Goal: Navigation & Orientation: Find specific page/section

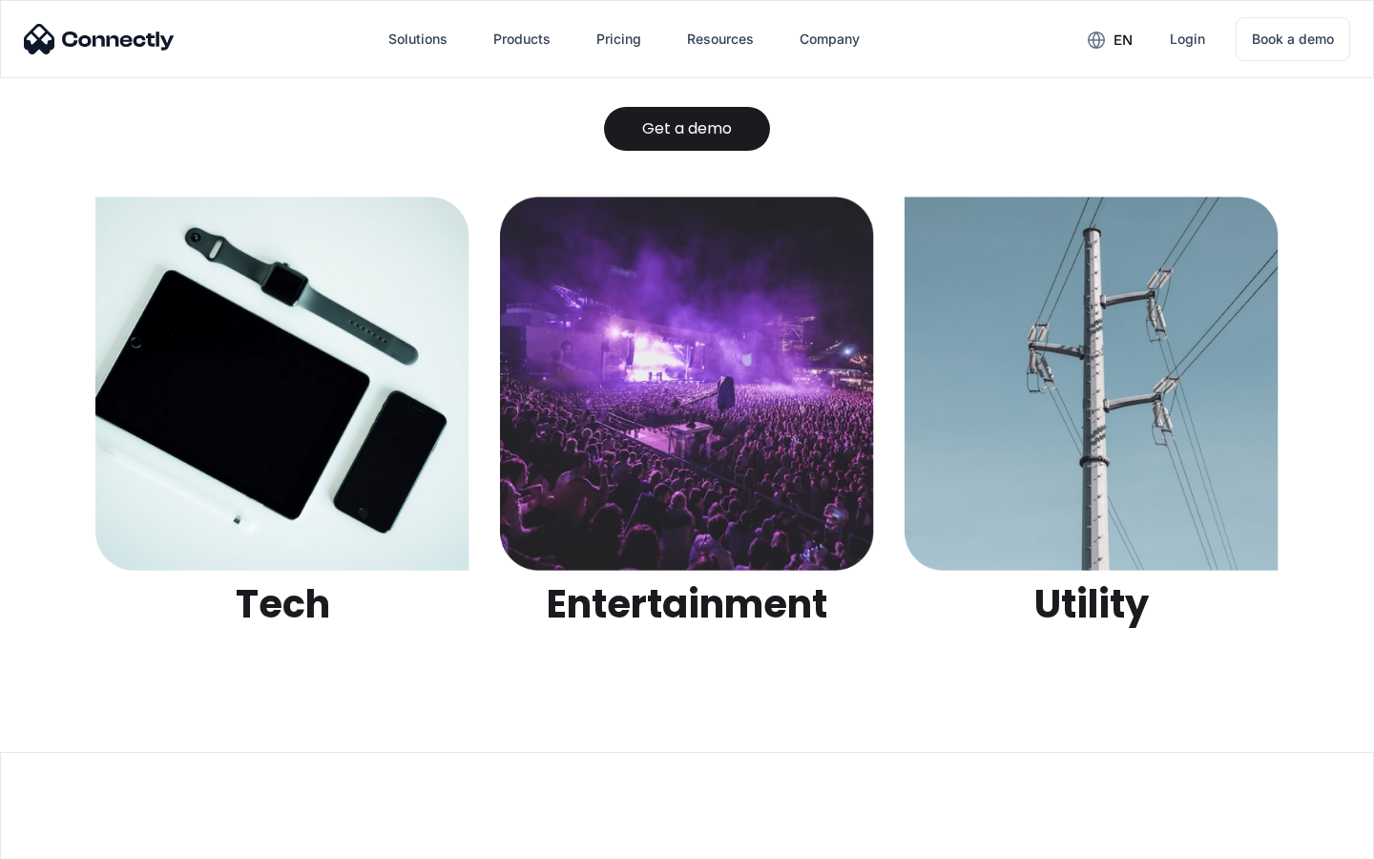
scroll to position [6021, 0]
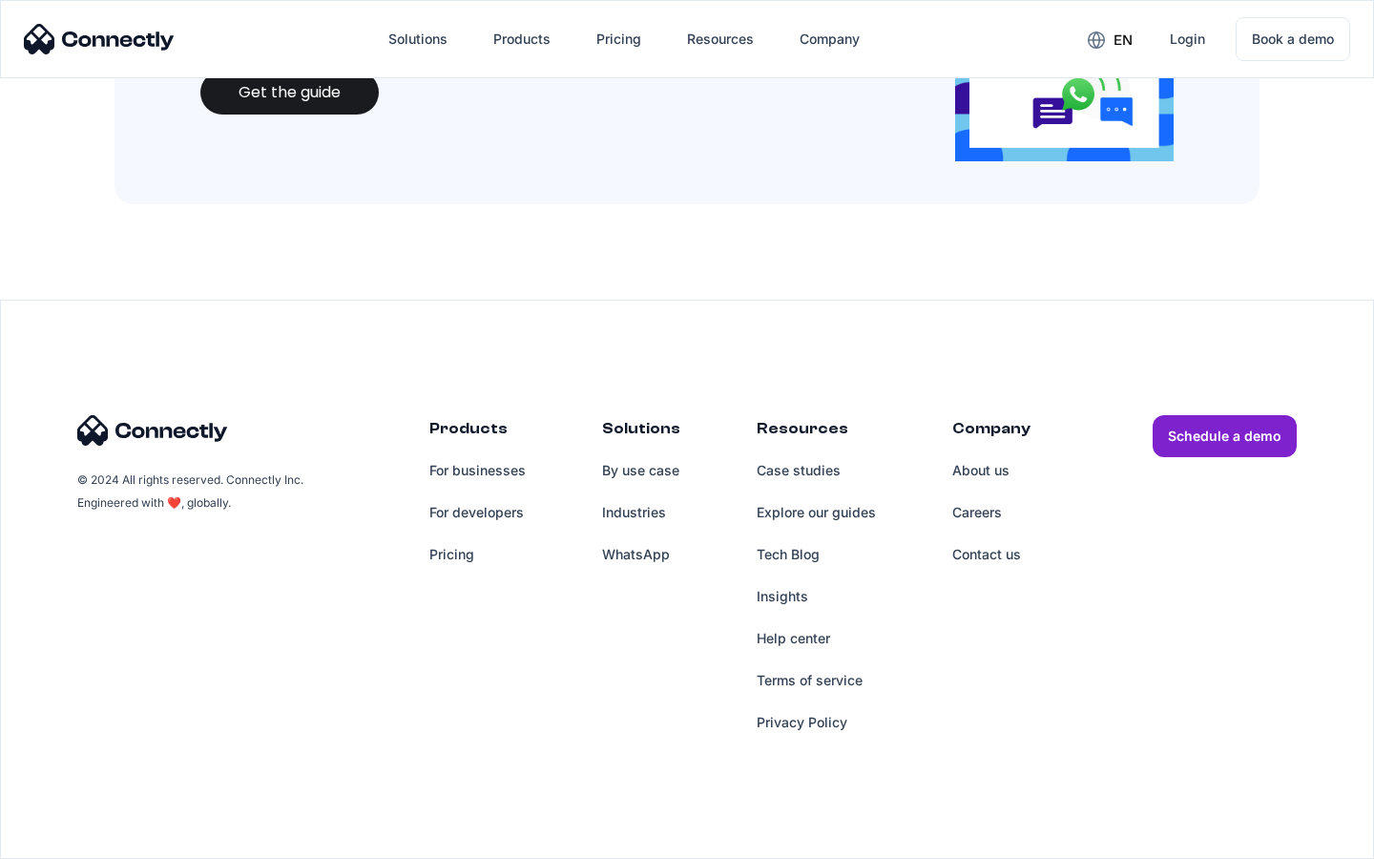
scroll to position [2075, 0]
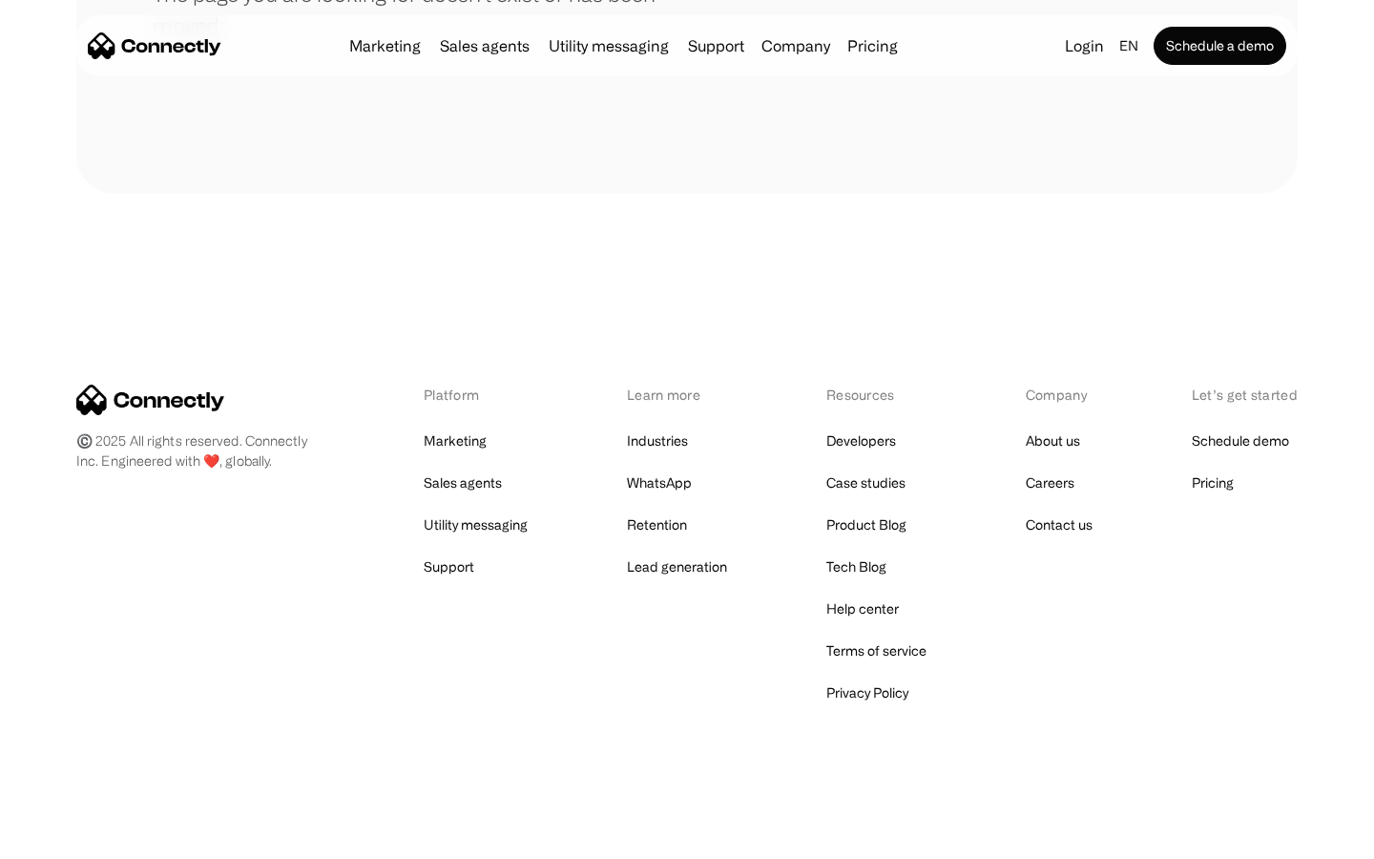
scroll to position [348, 0]
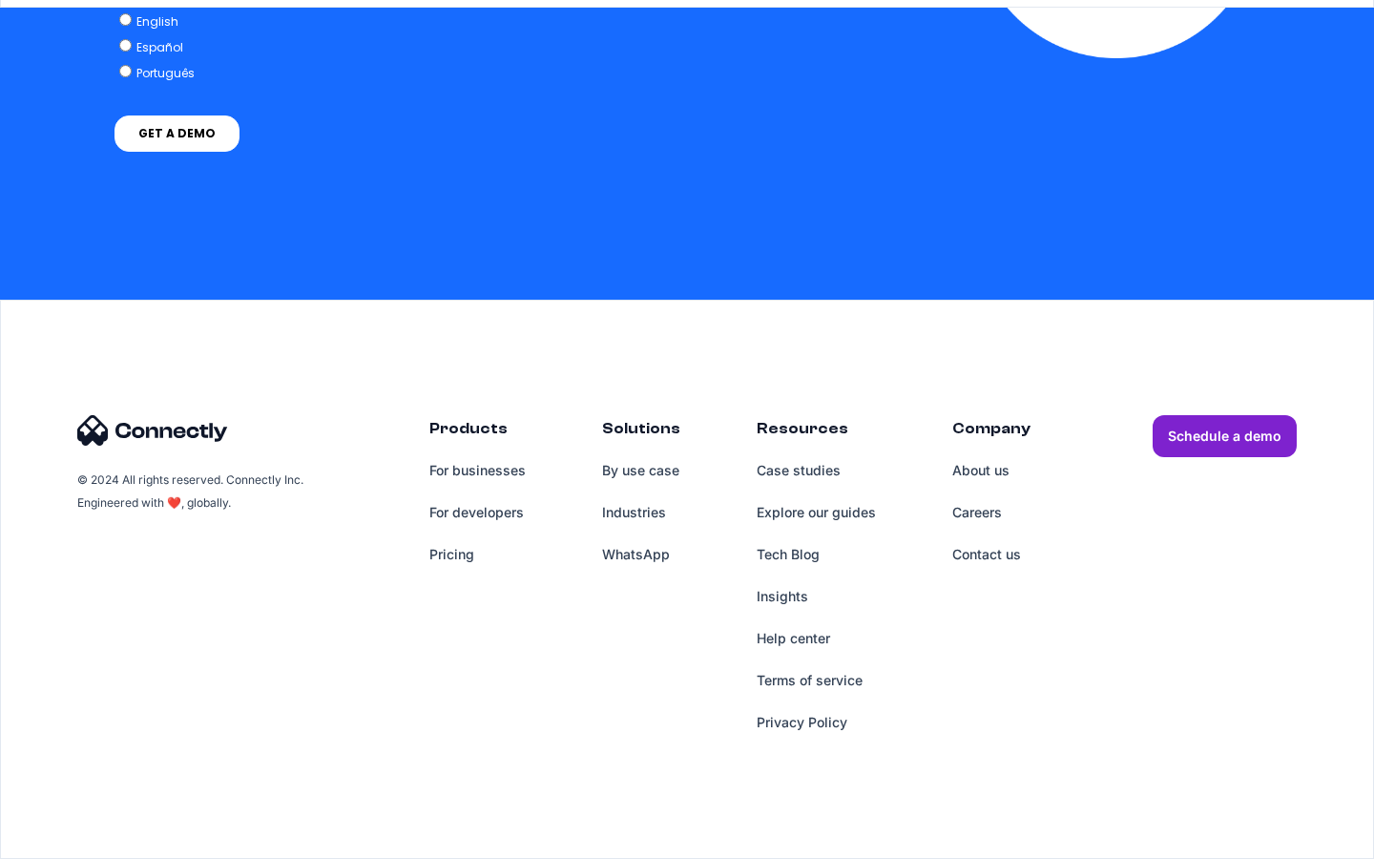
scroll to position [7867, 0]
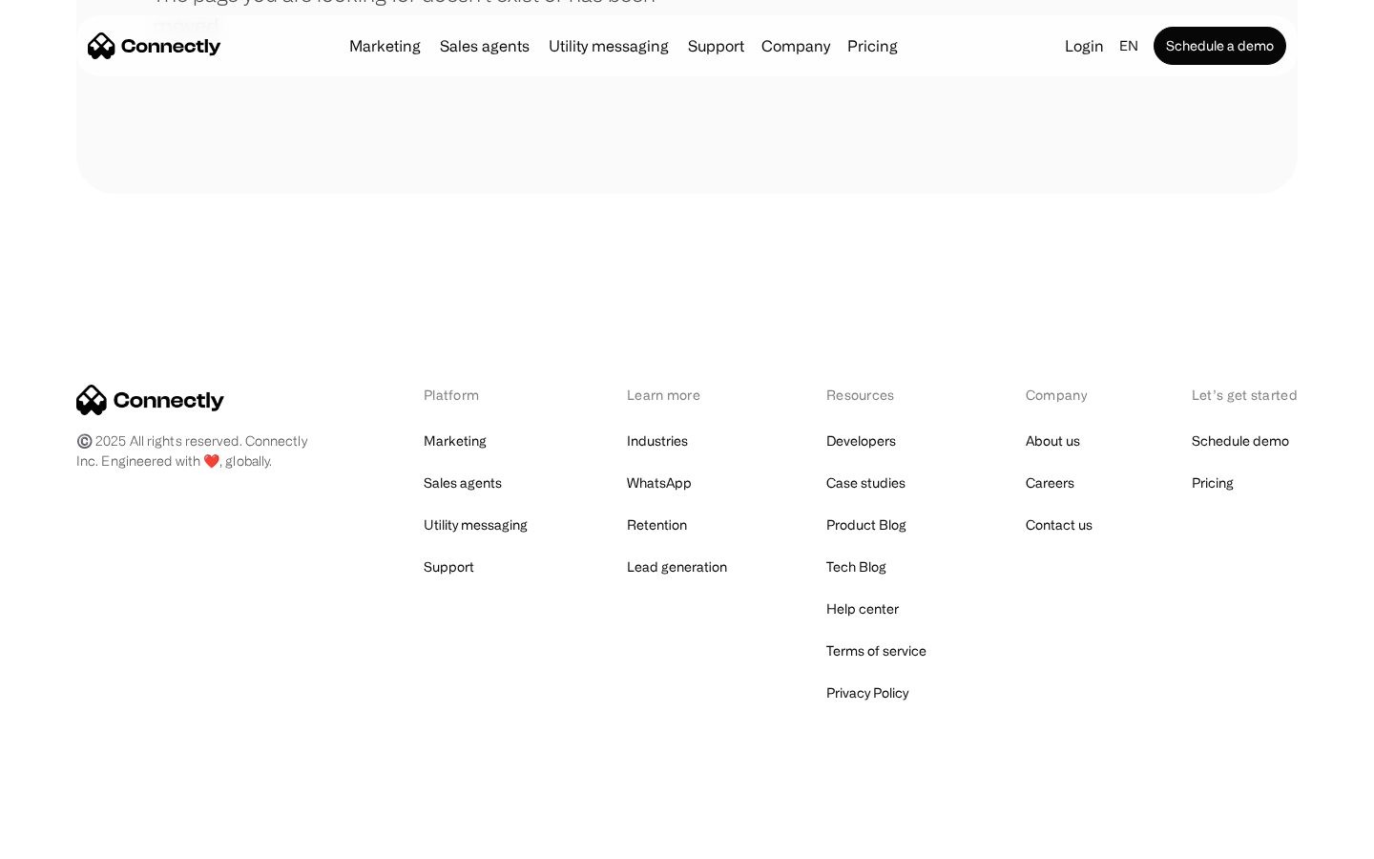
scroll to position [348, 0]
